Goal: Task Accomplishment & Management: Use online tool/utility

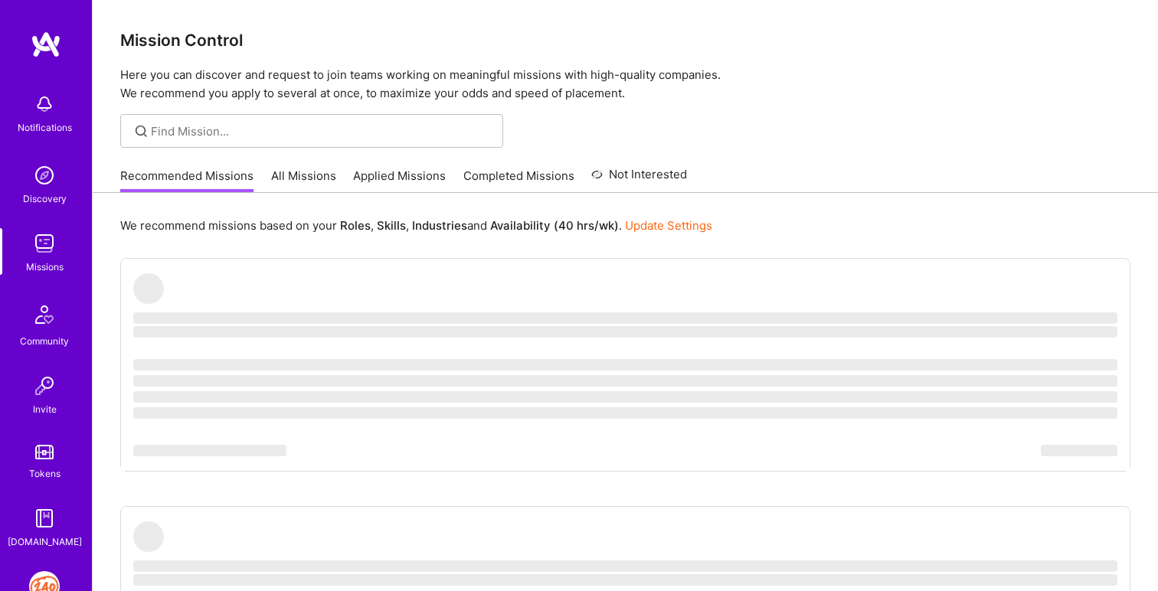
click at [47, 578] on img at bounding box center [44, 587] width 31 height 31
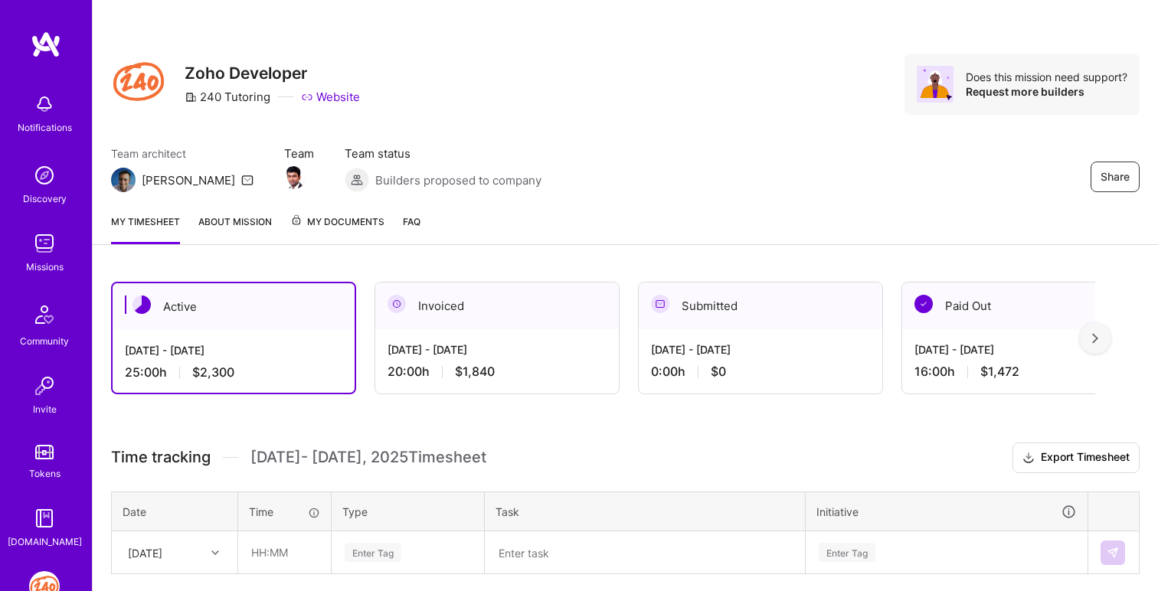
click at [46, 117] on img at bounding box center [44, 104] width 31 height 31
click at [46, 117] on div "Notifications Discovery Missions Community Invite Tokens [DOMAIN_NAME]" at bounding box center [46, 318] width 92 height 464
click at [49, 176] on img at bounding box center [44, 175] width 31 height 31
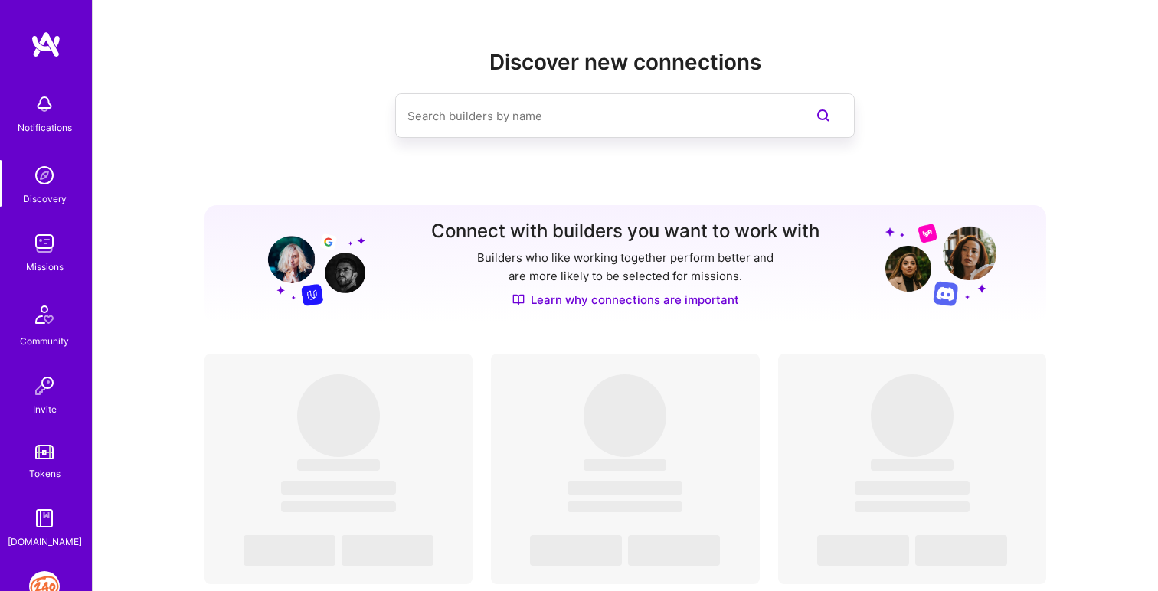
click at [41, 244] on img at bounding box center [44, 243] width 31 height 31
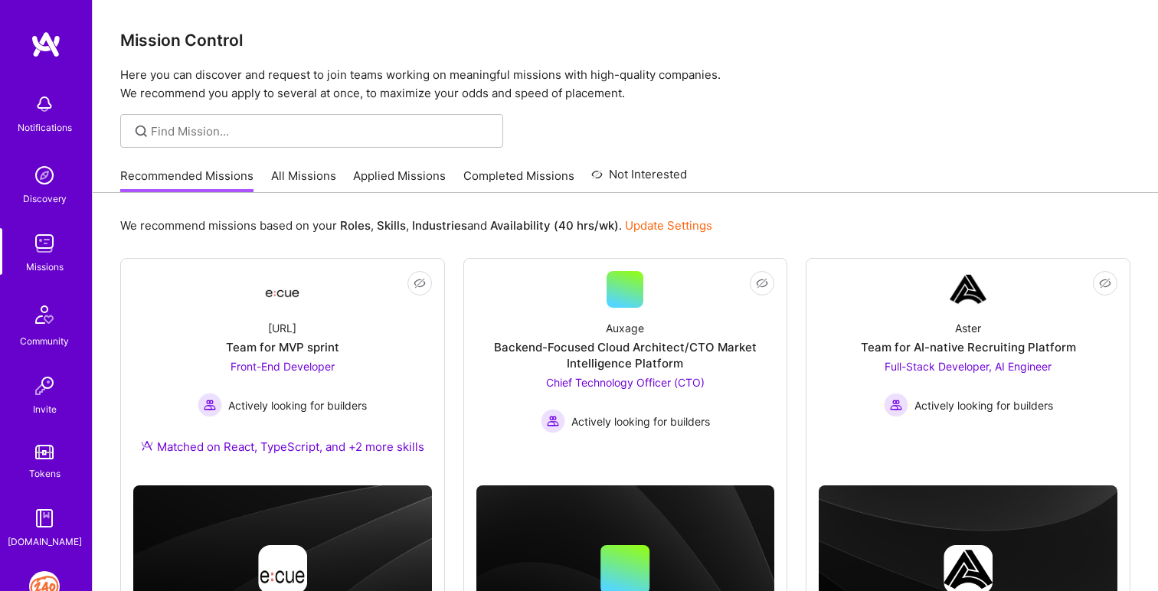
click at [291, 174] on link "All Missions" at bounding box center [303, 180] width 65 height 25
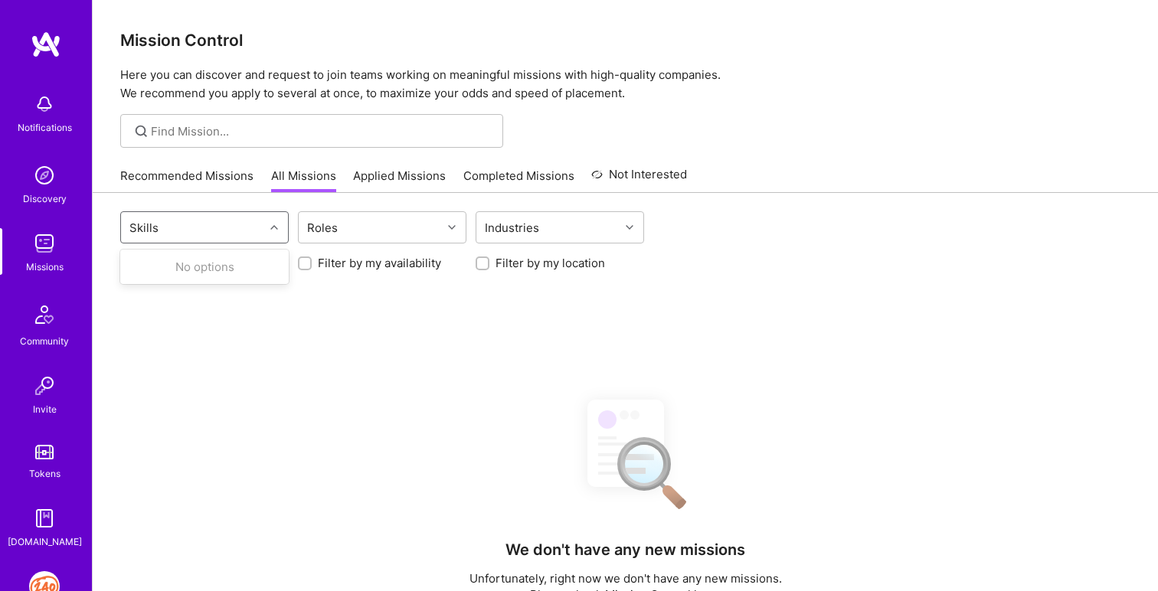
click at [224, 236] on div "Skills" at bounding box center [192, 227] width 143 height 31
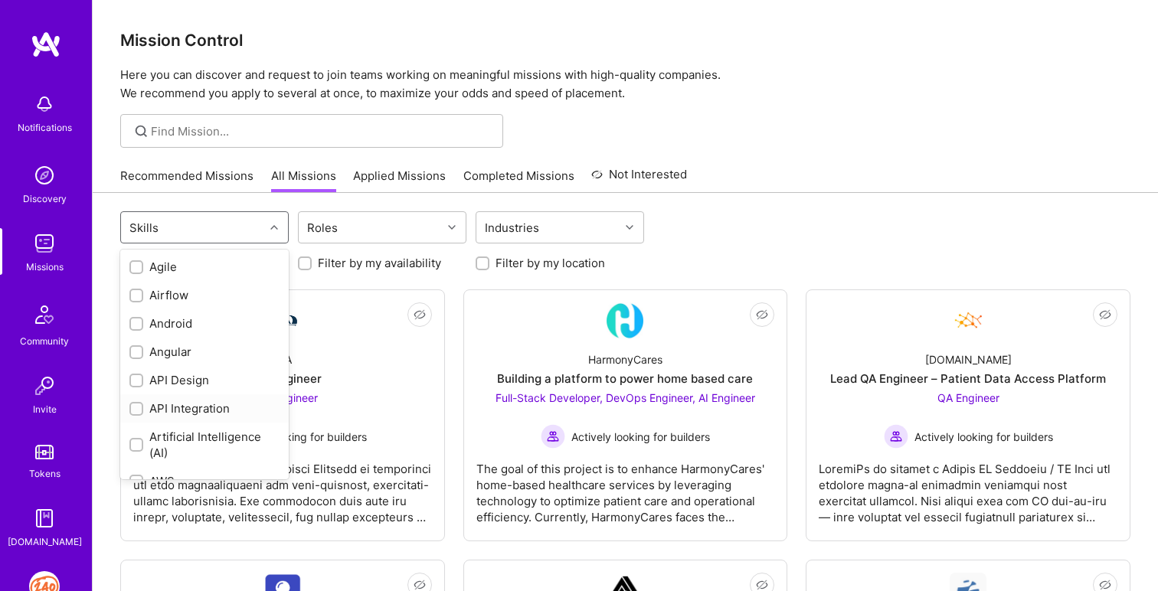
click at [267, 401] on div "API Integration" at bounding box center [204, 409] width 150 height 16
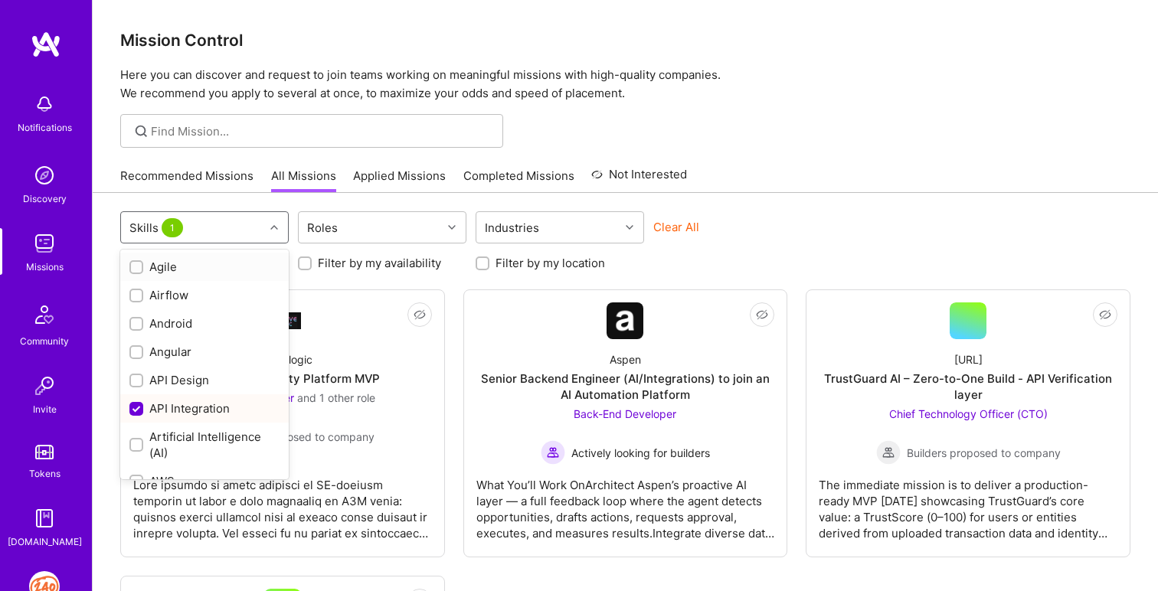
click at [267, 401] on div "API Integration" at bounding box center [204, 409] width 150 height 16
checkbox input "false"
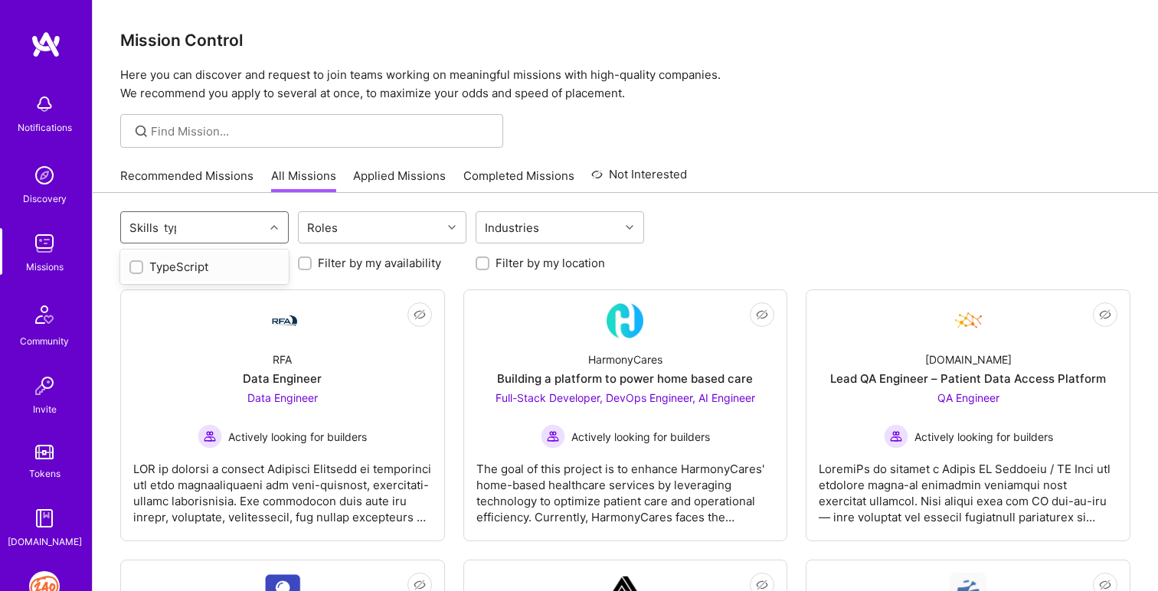
type input "type"
click at [139, 269] on input "checkbox" at bounding box center [138, 268] width 11 height 11
checkbox input "true"
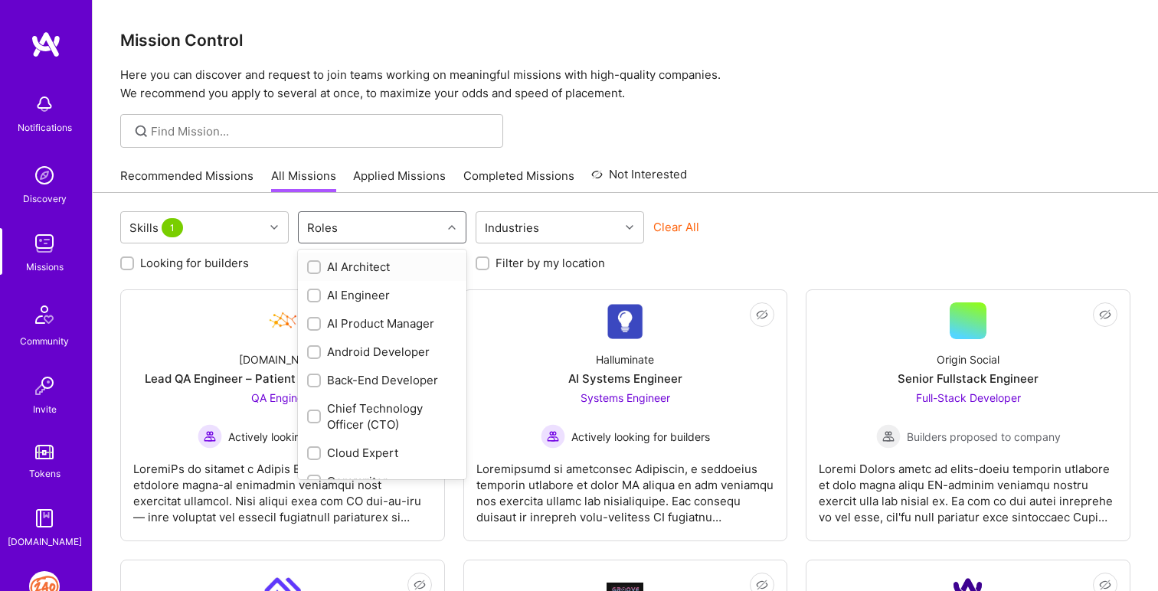
click at [382, 235] on div "Roles" at bounding box center [370, 227] width 143 height 31
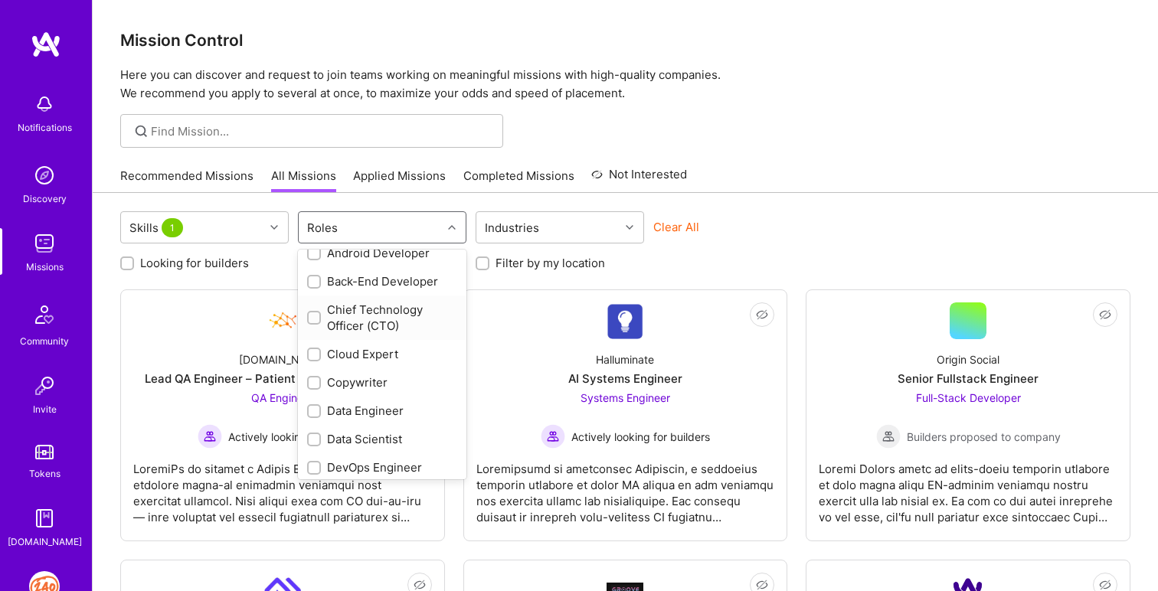
scroll to position [110, 0]
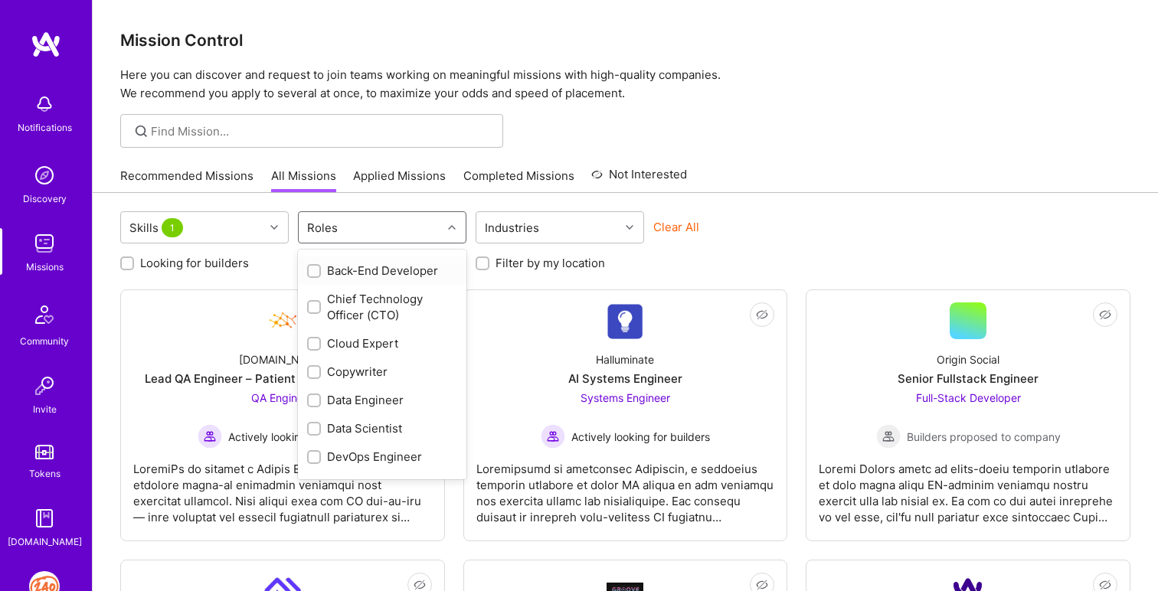
click at [315, 273] on input "checkbox" at bounding box center [315, 272] width 11 height 11
checkbox input "true"
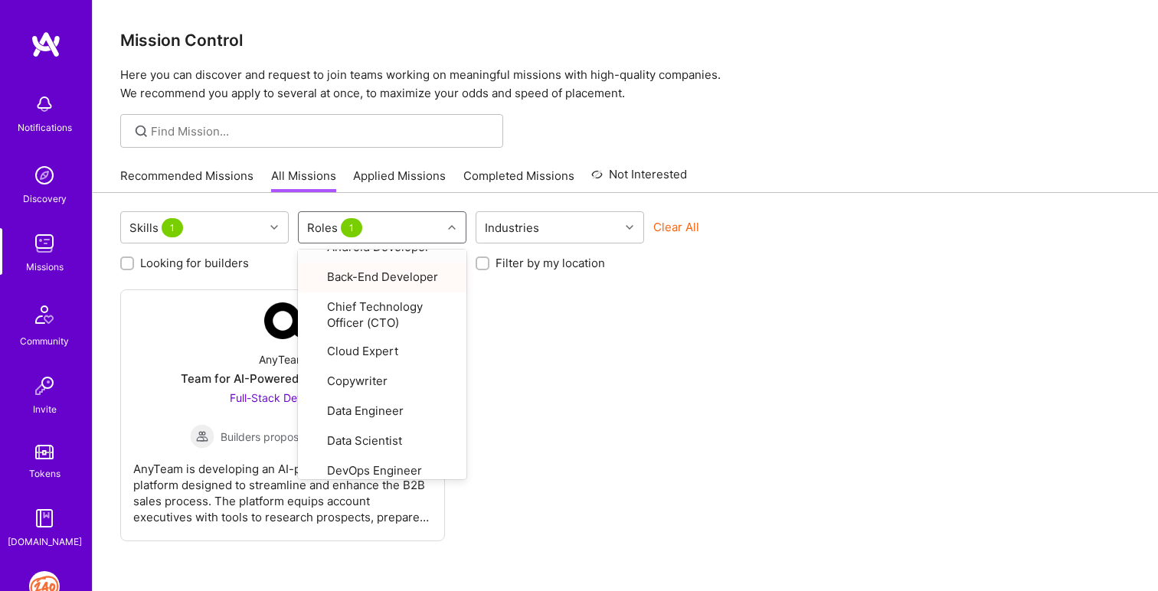
click at [664, 369] on div "Not Interested AnyTeam Team for AI-Powered Sales Platform Full-Stack Developer …" at bounding box center [625, 416] width 1011 height 252
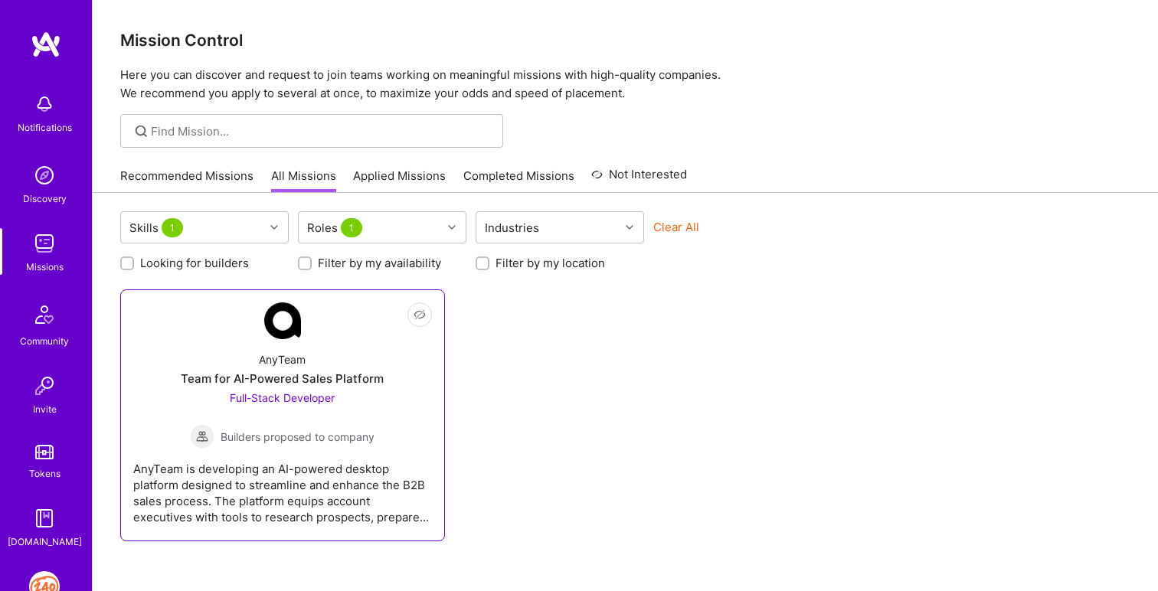
click at [272, 412] on div "Full-Stack Developer Builders proposed to company" at bounding box center [282, 419] width 185 height 59
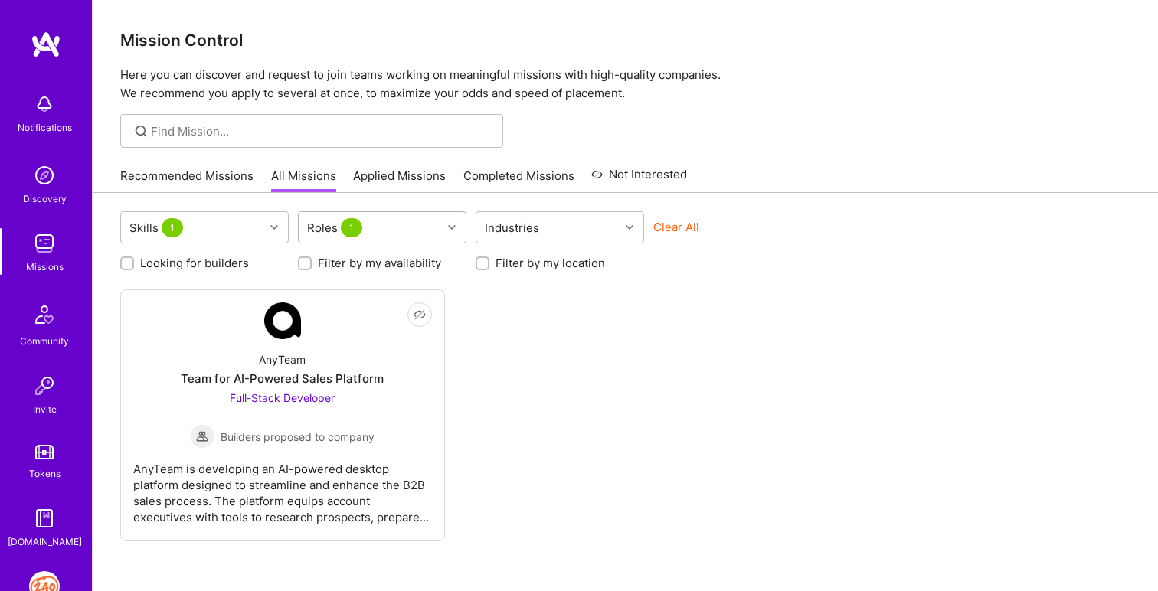
click at [363, 231] on div "Roles 1" at bounding box center [336, 228] width 66 height 22
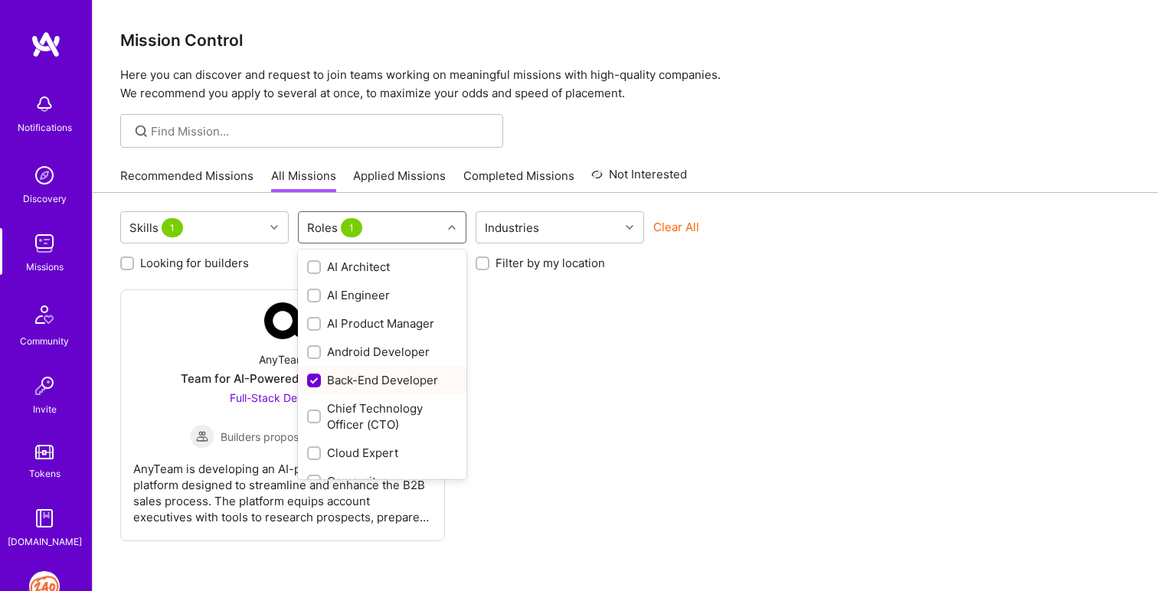
click at [320, 383] on input "checkbox" at bounding box center [316, 382] width 14 height 14
checkbox input "false"
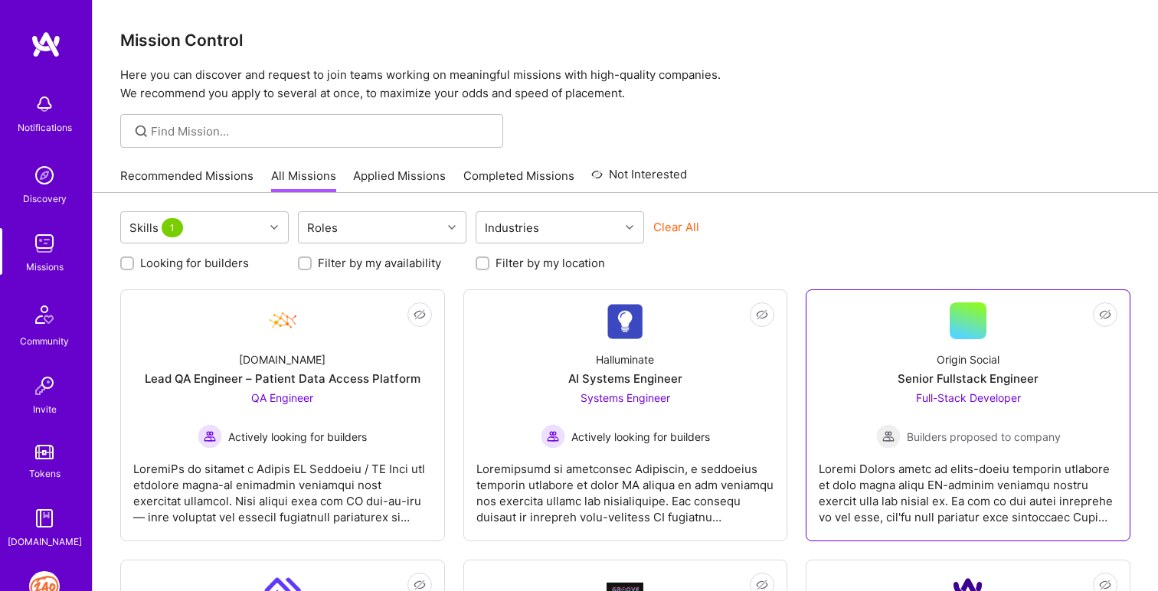
click at [952, 496] on div at bounding box center [968, 487] width 299 height 77
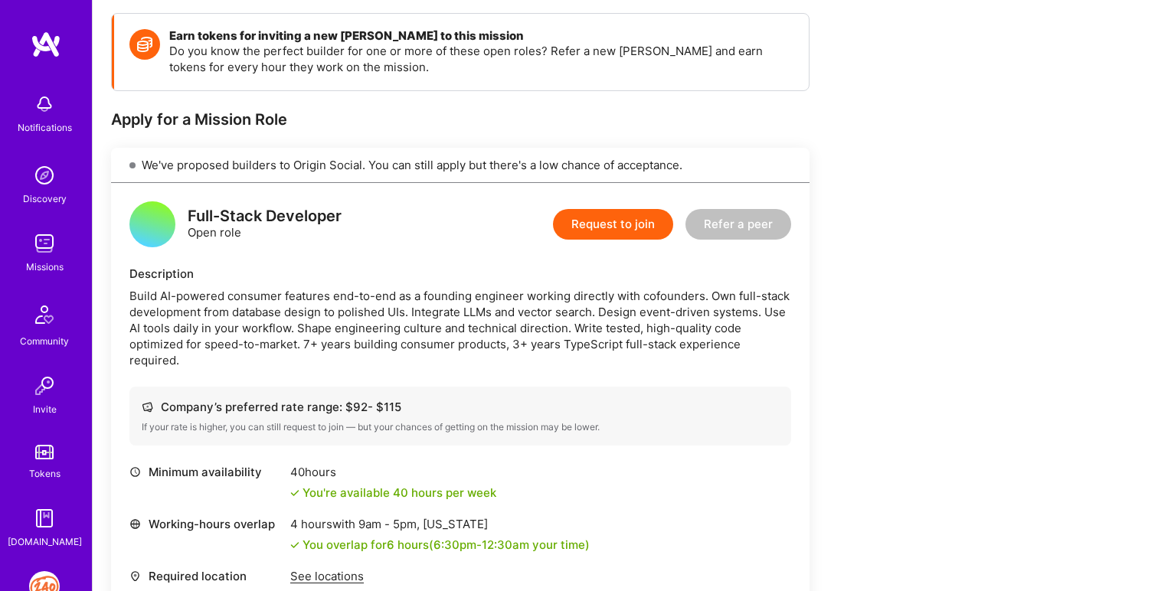
scroll to position [165, 0]
